Goal: Task Accomplishment & Management: Manage account settings

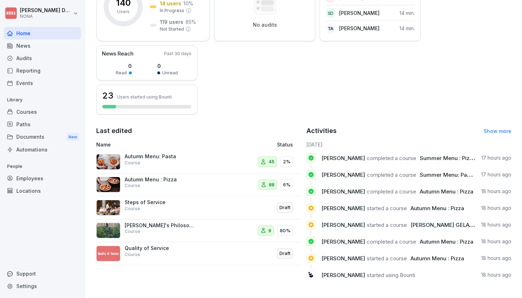
scroll to position [133, 0]
click at [138, 157] on p "Autumn Menu: Pasta" at bounding box center [160, 156] width 71 height 6
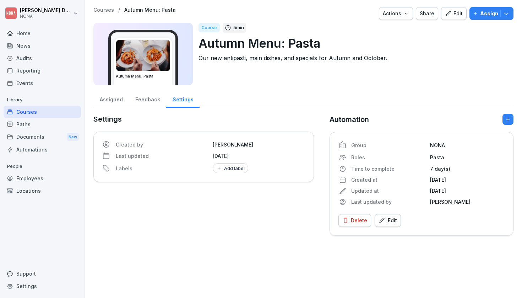
click at [112, 100] on div "Assigned" at bounding box center [111, 98] width 36 height 18
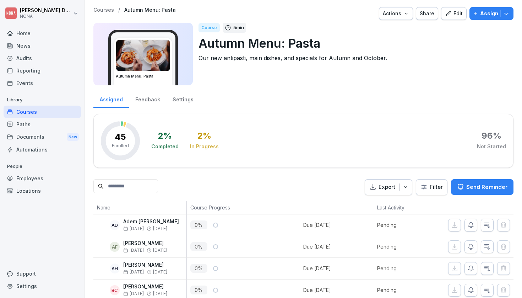
click at [22, 111] on div "Courses" at bounding box center [42, 111] width 77 height 12
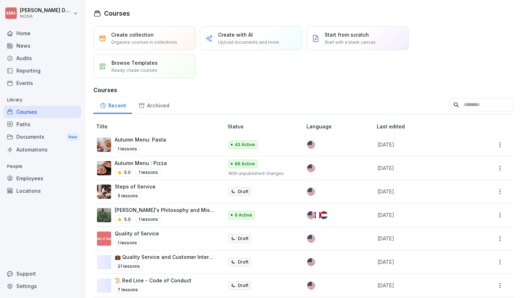
click at [132, 161] on p "Autumn Menu : Pizza" at bounding box center [141, 162] width 52 height 7
